Goal: Find specific page/section: Find specific page/section

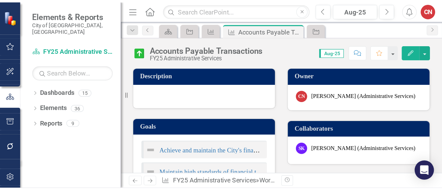
scroll to position [104, 0]
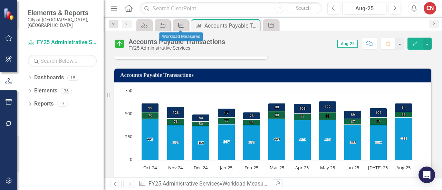
click at [175, 27] on div "Workload Measures" at bounding box center [180, 25] width 10 height 9
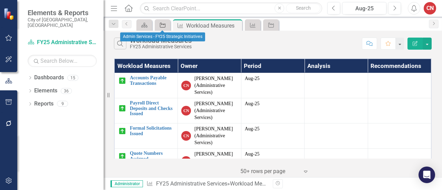
click at [158, 27] on div "Strategic Initiatives" at bounding box center [161, 25] width 10 height 9
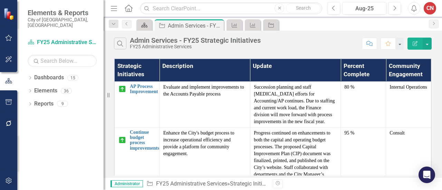
click at [143, 29] on div "Dashboard" at bounding box center [143, 25] width 10 height 9
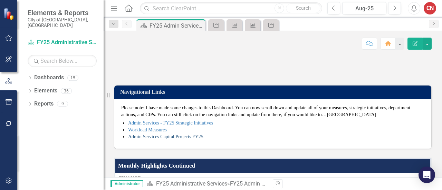
click at [158, 140] on link "Admin Services Capital Projects FY25" at bounding box center [165, 136] width 75 height 5
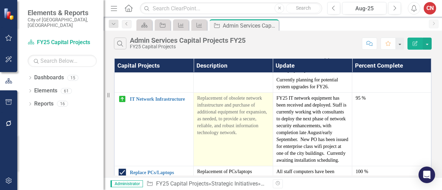
scroll to position [35, 0]
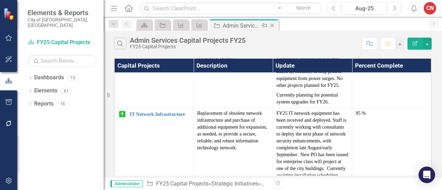
click at [271, 21] on div "Close" at bounding box center [272, 25] width 9 height 9
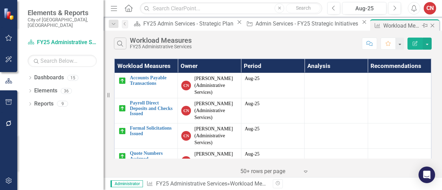
click at [379, 24] on icon "Close" at bounding box center [432, 26] width 7 height 6
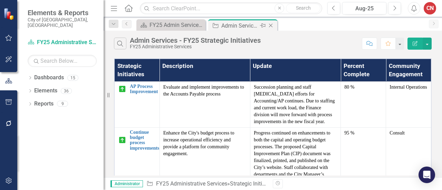
click at [270, 26] on icon "Close" at bounding box center [270, 26] width 7 height 6
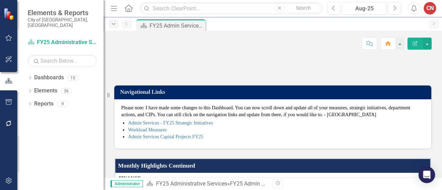
click at [114, 22] on icon "Dropdown" at bounding box center [114, 24] width 6 height 5
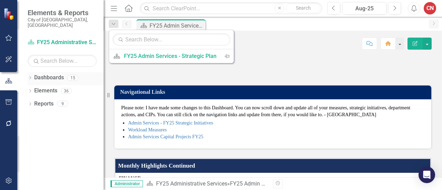
click at [31, 77] on icon "Dropdown" at bounding box center [30, 79] width 5 height 4
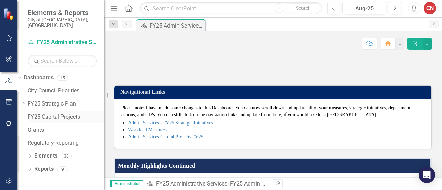
click at [54, 113] on link "FY25 Capital Projects" at bounding box center [66, 117] width 76 height 8
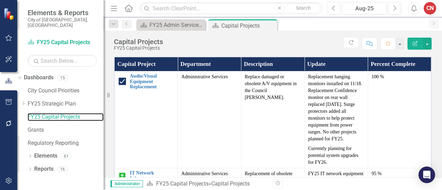
scroll to position [35, 0]
click at [178, 66] on th "Department" at bounding box center [210, 64] width 64 height 15
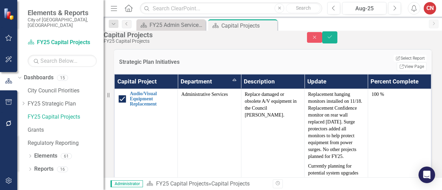
click at [274, 58] on div "Strategic Plan Initiatives Edit Report Select Report Link View Page" at bounding box center [273, 61] width 318 height 25
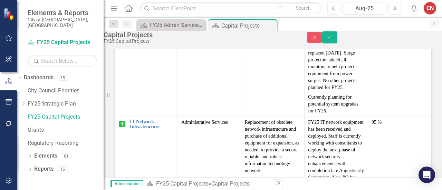
scroll to position [1174, 0]
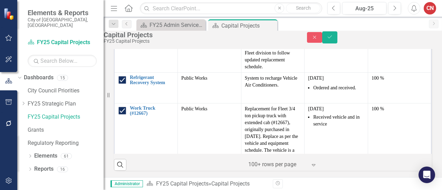
scroll to position [1485, 0]
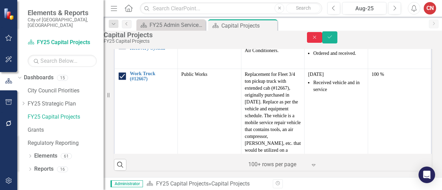
click at [322, 38] on button "Close" at bounding box center [314, 37] width 15 height 11
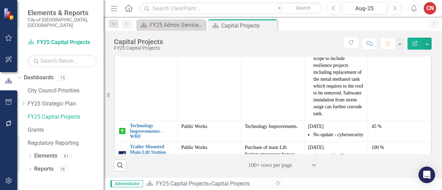
scroll to position [2314, 0]
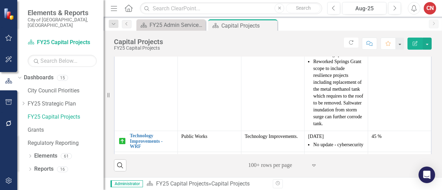
drag, startPoint x: 95, startPoint y: 207, endPoint x: 135, endPoint y: 190, distance: 43.7
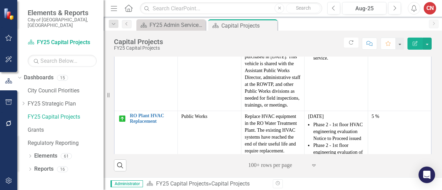
scroll to position [2875, 0]
